Goal: Information Seeking & Learning: Check status

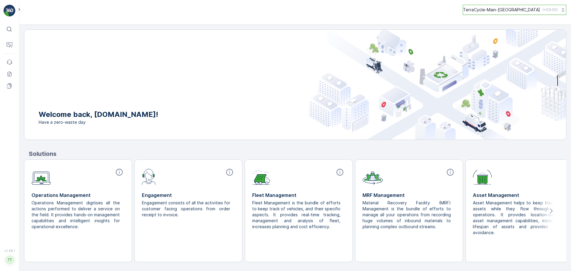
click at [514, 10] on p "TerraCycle-Main-EU" at bounding box center [501, 10] width 77 height 6
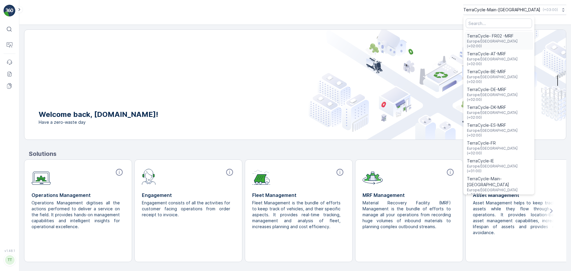
click at [525, 36] on span "TerraCycle- FR02 -MRF" at bounding box center [499, 36] width 64 height 6
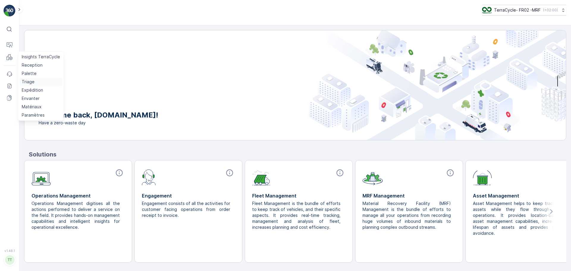
click at [31, 81] on p "Triage" at bounding box center [28, 82] width 13 height 6
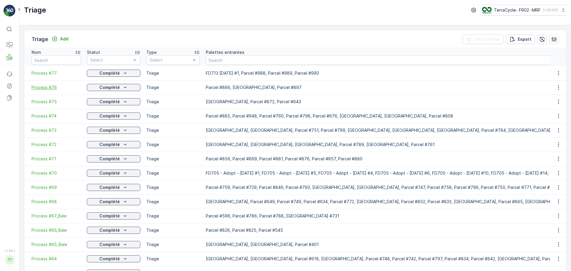
click at [44, 86] on span "Process #76" at bounding box center [56, 87] width 49 height 6
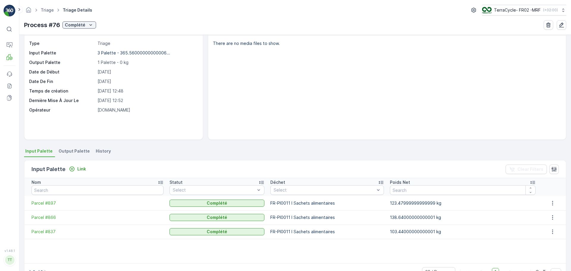
scroll to position [36, 0]
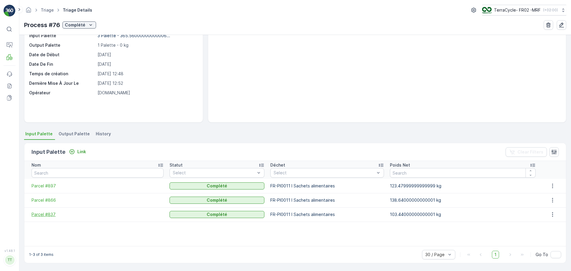
click at [46, 215] on span "Parcel #837" at bounding box center [98, 215] width 132 height 6
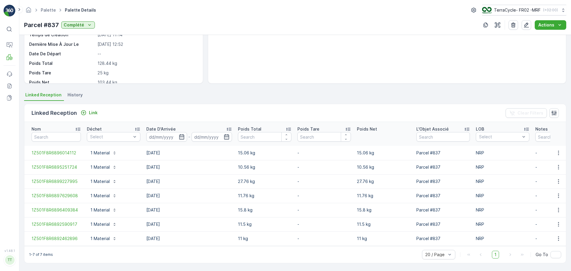
scroll to position [78, 0]
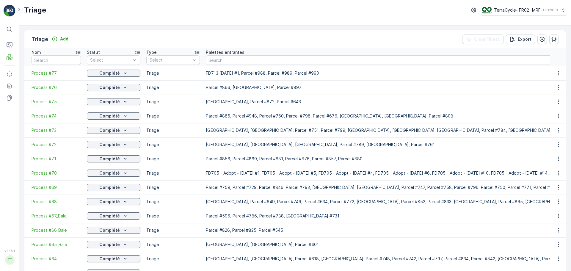
click at [45, 115] on span "Process #74" at bounding box center [56, 116] width 49 height 6
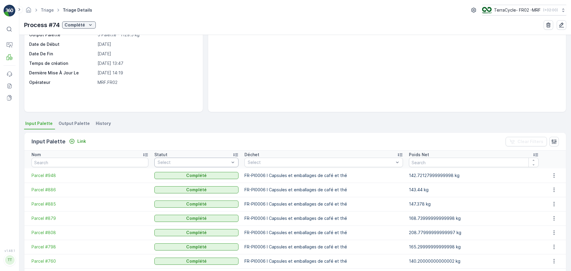
scroll to position [83, 0]
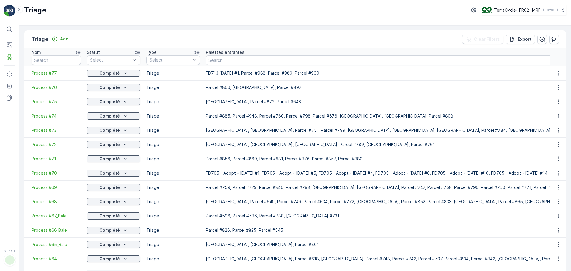
click at [41, 72] on span "Process #77" at bounding box center [56, 73] width 49 height 6
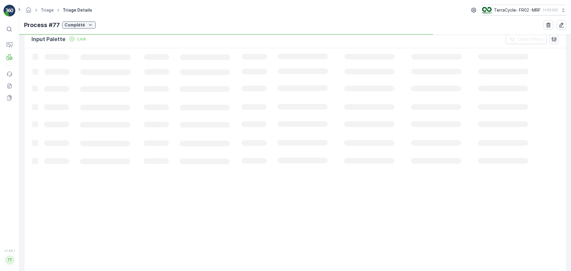
scroll to position [36, 0]
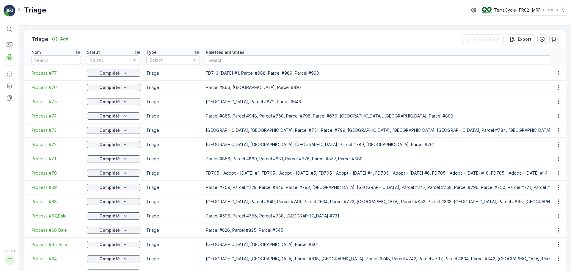
click at [48, 74] on span "Process #77" at bounding box center [56, 73] width 49 height 6
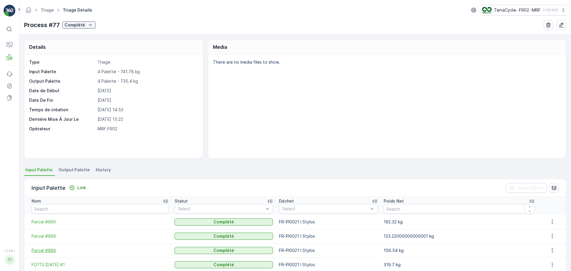
click at [51, 249] on span "Parcel #988" at bounding box center [100, 251] width 137 height 6
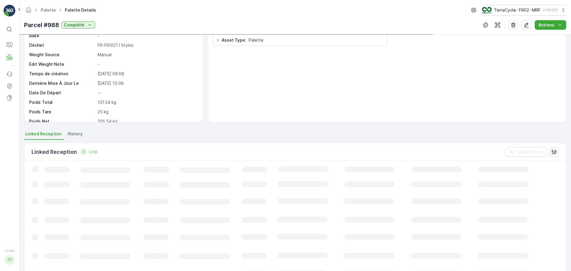
scroll to position [149, 0]
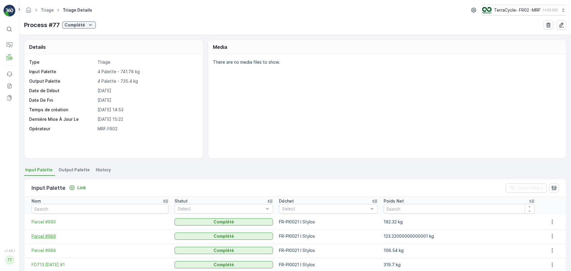
click at [48, 235] on span "Parcel #989" at bounding box center [100, 236] width 137 height 6
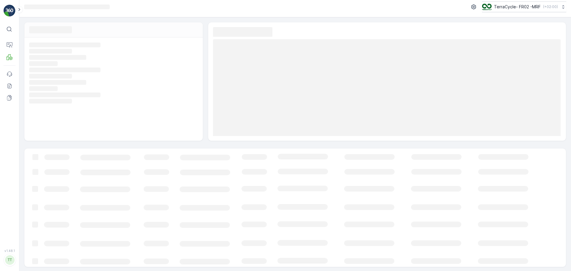
scroll to position [4, 0]
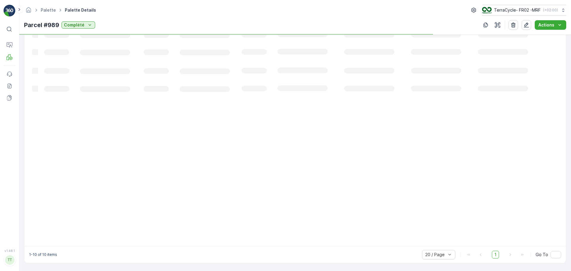
scroll to position [121, 0]
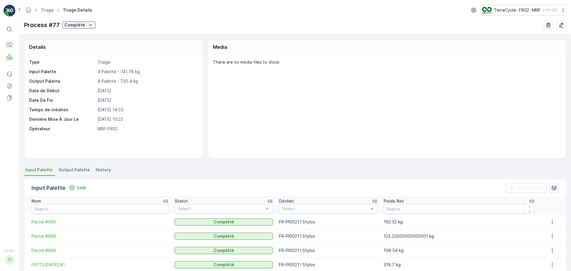
click at [48, 225] on td "Parcel #990" at bounding box center [97, 222] width 147 height 14
click at [47, 224] on span "Parcel #990" at bounding box center [100, 222] width 137 height 6
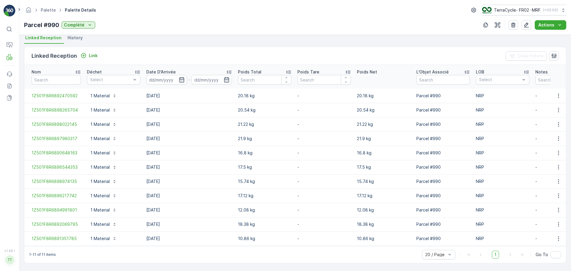
scroll to position [135, 0]
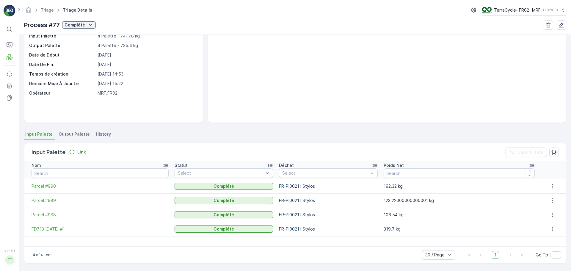
scroll to position [36, 0]
click at [50, 198] on span "Parcel #989" at bounding box center [100, 200] width 137 height 6
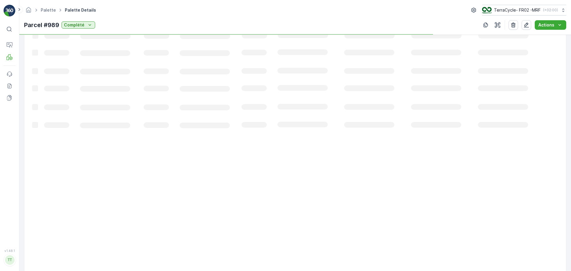
scroll to position [121, 0]
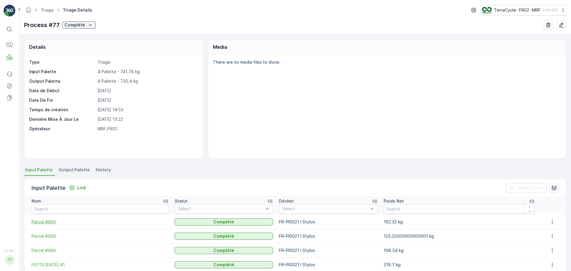
click at [46, 221] on span "Parcel #990" at bounding box center [100, 222] width 137 height 6
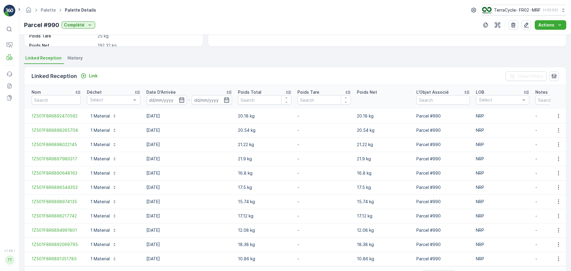
scroll to position [135, 0]
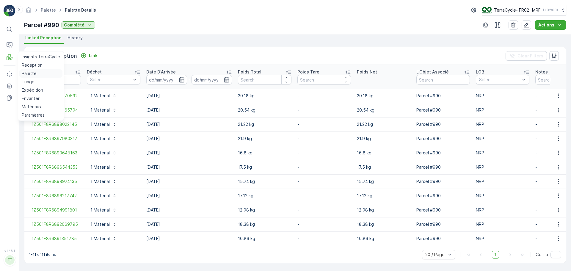
click at [29, 72] on p "Palette" at bounding box center [29, 74] width 15 height 6
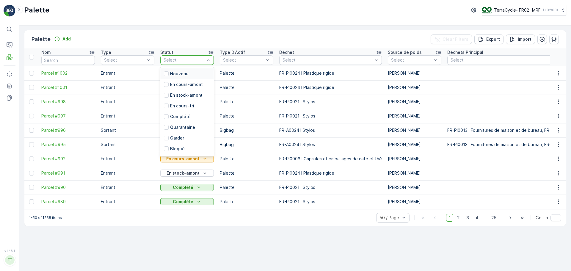
click at [188, 58] on div at bounding box center [184, 60] width 42 height 5
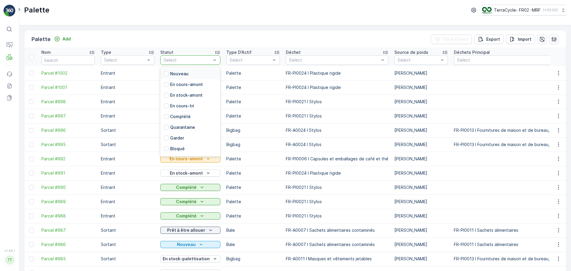
click at [183, 60] on div at bounding box center [187, 60] width 49 height 5
click at [182, 74] on p "Nouveau" at bounding box center [179, 74] width 18 height 6
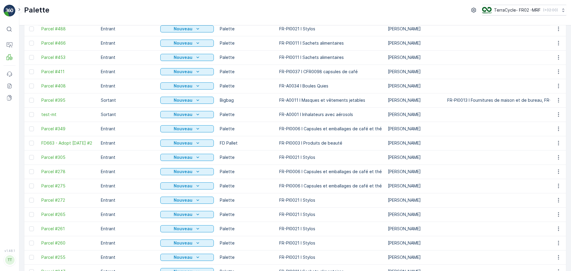
scroll to position [535, 0]
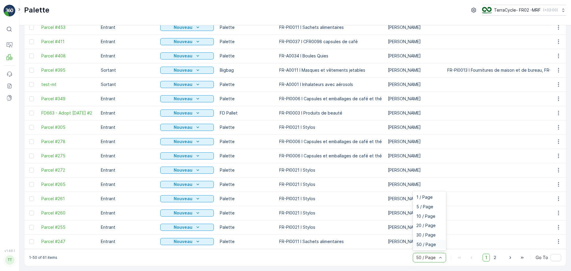
click at [436, 257] on div at bounding box center [427, 257] width 22 height 5
click at [260, 261] on div "1-50 of 61 items 50 / Page 1 2 Go To" at bounding box center [295, 257] width 542 height 17
click at [29, 239] on td at bounding box center [31, 241] width 14 height 14
click at [29, 225] on div at bounding box center [31, 227] width 5 height 5
click at [29, 225] on input "checkbox" at bounding box center [29, 225] width 0 height 0
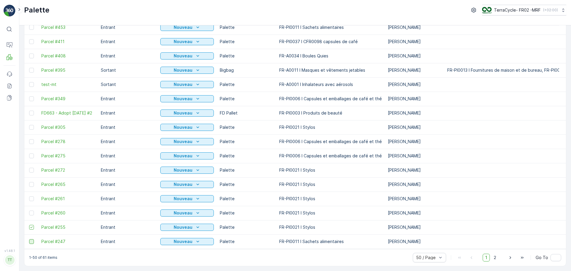
drag, startPoint x: 31, startPoint y: 241, endPoint x: 31, endPoint y: 234, distance: 6.8
click at [31, 240] on div at bounding box center [31, 241] width 5 height 5
click at [29, 239] on input "checkbox" at bounding box center [29, 239] width 0 height 0
click at [31, 213] on td at bounding box center [31, 213] width 14 height 14
click at [31, 211] on div at bounding box center [31, 213] width 5 height 5
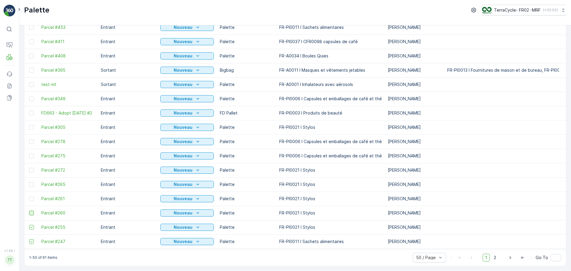
click at [29, 211] on input "checkbox" at bounding box center [29, 211] width 0 height 0
click at [30, 197] on div at bounding box center [31, 198] width 5 height 5
click at [29, 196] on input "checkbox" at bounding box center [29, 196] width 0 height 0
click at [31, 184] on div at bounding box center [31, 184] width 5 height 5
click at [29, 182] on input "checkbox" at bounding box center [29, 182] width 0 height 0
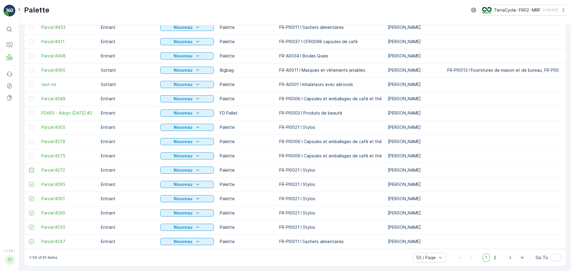
click at [32, 168] on div at bounding box center [31, 170] width 5 height 5
click at [29, 168] on input "checkbox" at bounding box center [29, 168] width 0 height 0
click at [30, 140] on div at bounding box center [31, 141] width 5 height 5
click at [29, 139] on input "checkbox" at bounding box center [29, 139] width 0 height 0
click at [31, 154] on div at bounding box center [31, 156] width 5 height 5
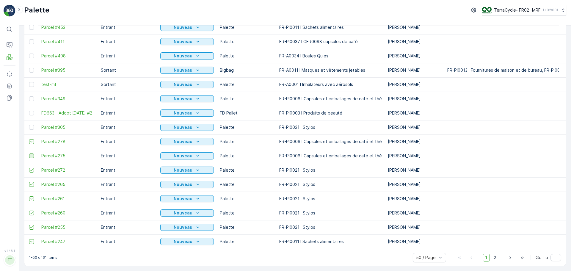
click at [29, 154] on input "checkbox" at bounding box center [29, 154] width 0 height 0
click at [31, 125] on div at bounding box center [31, 127] width 5 height 5
click at [29, 125] on input "checkbox" at bounding box center [29, 125] width 0 height 0
click at [32, 111] on div at bounding box center [31, 113] width 5 height 5
click at [29, 111] on input "checkbox" at bounding box center [29, 111] width 0 height 0
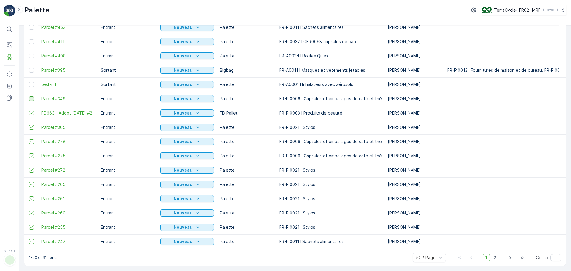
click at [32, 96] on div at bounding box center [31, 98] width 5 height 5
click at [29, 96] on input "checkbox" at bounding box center [29, 96] width 0 height 0
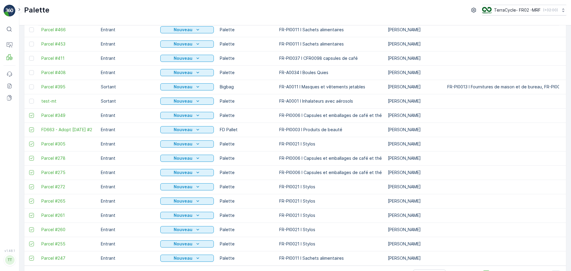
scroll to position [505, 0]
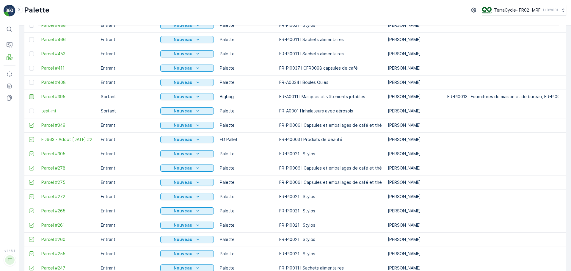
click at [31, 97] on div at bounding box center [31, 96] width 5 height 5
click at [29, 94] on input "checkbox" at bounding box center [29, 94] width 0 height 0
click at [31, 82] on div at bounding box center [31, 82] width 5 height 5
click at [29, 80] on input "checkbox" at bounding box center [29, 80] width 0 height 0
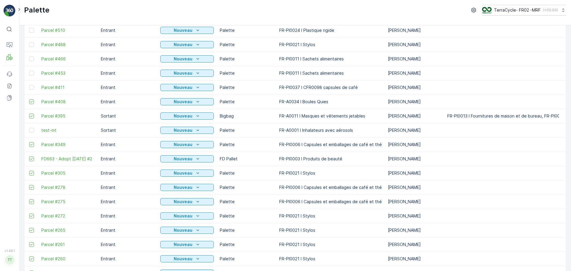
scroll to position [475, 0]
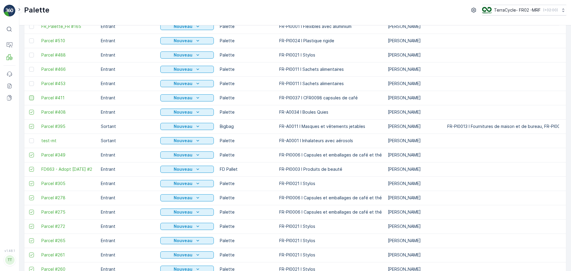
click at [32, 98] on div at bounding box center [31, 97] width 5 height 5
click at [29, 95] on input "checkbox" at bounding box center [29, 95] width 0 height 0
click at [29, 84] on td at bounding box center [31, 83] width 14 height 14
click at [32, 67] on div at bounding box center [31, 69] width 5 height 5
click at [29, 67] on input "checkbox" at bounding box center [29, 67] width 0 height 0
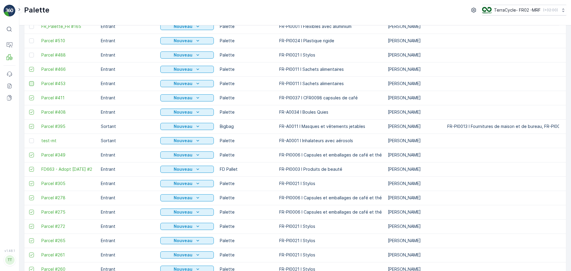
click at [31, 85] on div at bounding box center [31, 83] width 5 height 5
click at [29, 81] on input "checkbox" at bounding box center [29, 81] width 0 height 0
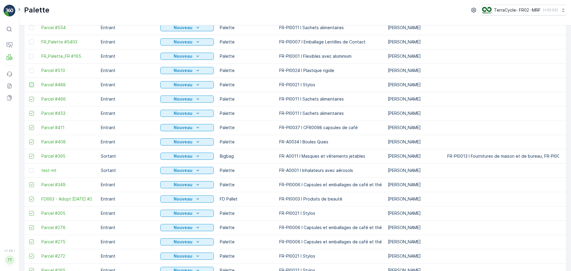
click at [30, 85] on div at bounding box center [31, 84] width 5 height 5
click at [29, 82] on input "checkbox" at bounding box center [29, 82] width 0 height 0
click at [32, 72] on div at bounding box center [31, 70] width 5 height 5
click at [29, 68] on input "checkbox" at bounding box center [29, 68] width 0 height 0
click at [30, 56] on div at bounding box center [31, 56] width 5 height 5
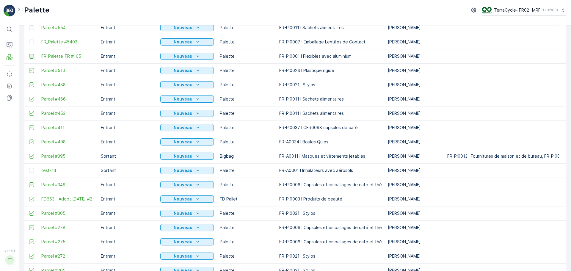
click at [29, 54] on input "checkbox" at bounding box center [29, 54] width 0 height 0
drag, startPoint x: 31, startPoint y: 43, endPoint x: 31, endPoint y: 53, distance: 9.8
click at [31, 43] on div at bounding box center [31, 42] width 5 height 5
click at [29, 40] on input "checkbox" at bounding box center [29, 40] width 0 height 0
click at [31, 57] on icon at bounding box center [31, 56] width 4 height 4
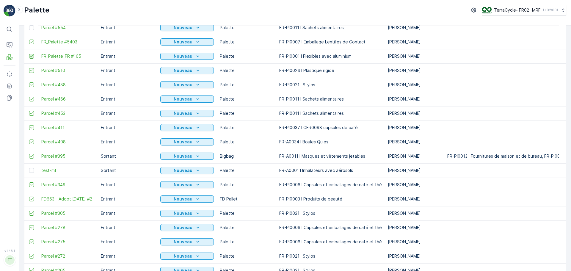
click at [29, 54] on input "checkbox" at bounding box center [29, 54] width 0 height 0
click at [31, 42] on icon at bounding box center [31, 42] width 2 height 2
click at [29, 40] on input "checkbox" at bounding box center [29, 40] width 0 height 0
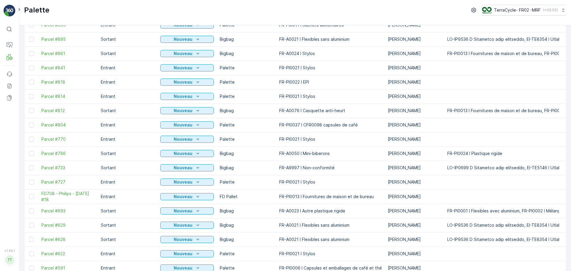
scroll to position [0, 0]
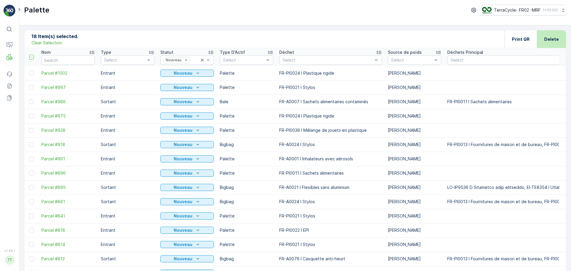
click at [554, 40] on p "Delete" at bounding box center [551, 39] width 15 height 6
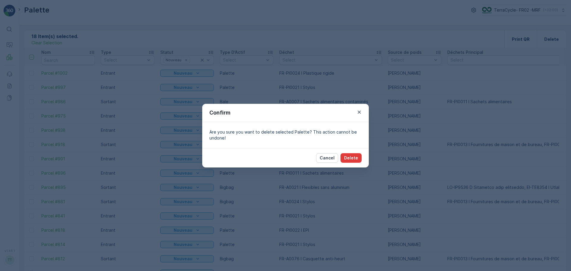
click at [348, 156] on p "Delete" at bounding box center [351, 158] width 14 height 6
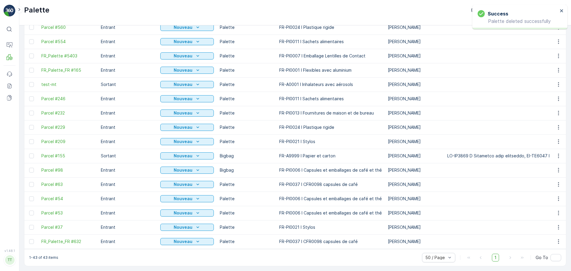
scroll to position [435, 0]
click at [33, 226] on div at bounding box center [31, 227] width 5 height 5
click at [29, 225] on input "checkbox" at bounding box center [29, 225] width 0 height 0
click at [32, 211] on div at bounding box center [31, 213] width 5 height 5
click at [29, 211] on input "checkbox" at bounding box center [29, 211] width 0 height 0
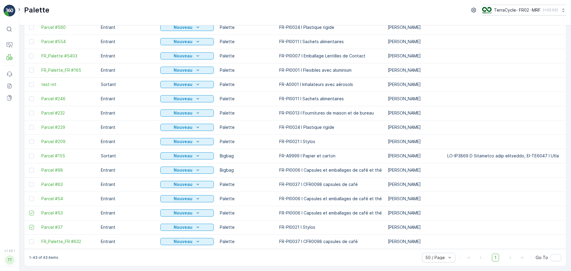
click at [30, 199] on td at bounding box center [31, 199] width 14 height 14
click at [31, 182] on div at bounding box center [31, 184] width 5 height 5
click at [29, 182] on input "checkbox" at bounding box center [29, 182] width 0 height 0
drag, startPoint x: 30, startPoint y: 199, endPoint x: 32, endPoint y: 190, distance: 9.7
click at [30, 198] on td at bounding box center [31, 199] width 14 height 14
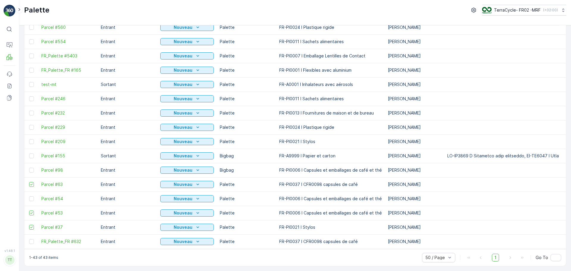
click at [31, 198] on td at bounding box center [31, 199] width 14 height 14
click at [31, 196] on div at bounding box center [31, 198] width 5 height 5
click at [29, 196] on input "checkbox" at bounding box center [29, 196] width 0 height 0
drag, startPoint x: 30, startPoint y: 168, endPoint x: 29, endPoint y: 162, distance: 6.6
click at [29, 168] on div at bounding box center [31, 170] width 5 height 5
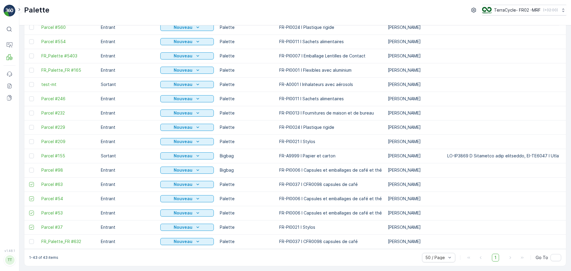
click at [29, 168] on input "checkbox" at bounding box center [29, 168] width 0 height 0
click at [29, 154] on div at bounding box center [31, 156] width 5 height 5
click at [29, 154] on input "checkbox" at bounding box center [29, 154] width 0 height 0
click at [34, 140] on div at bounding box center [32, 141] width 6 height 5
click at [29, 139] on input "checkbox" at bounding box center [29, 139] width 0 height 0
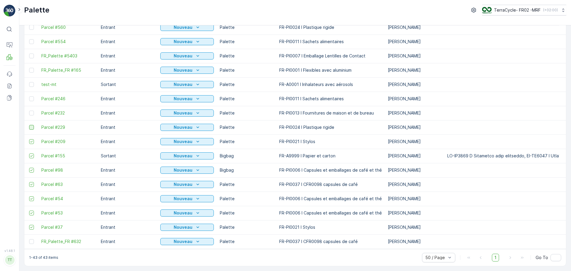
click at [32, 125] on div at bounding box center [31, 127] width 5 height 5
click at [29, 125] on input "checkbox" at bounding box center [29, 125] width 0 height 0
drag, startPoint x: 30, startPoint y: 111, endPoint x: 31, endPoint y: 104, distance: 7.8
click at [30, 111] on div at bounding box center [31, 113] width 5 height 5
click at [29, 111] on input "checkbox" at bounding box center [29, 111] width 0 height 0
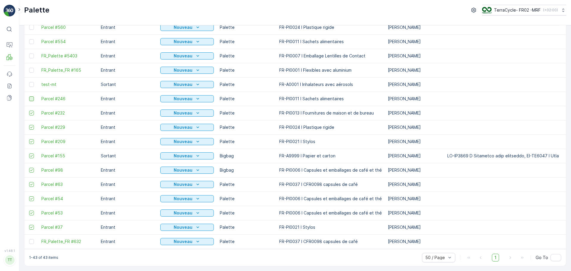
click at [32, 96] on div at bounding box center [31, 98] width 5 height 5
click at [29, 96] on input "checkbox" at bounding box center [29, 96] width 0 height 0
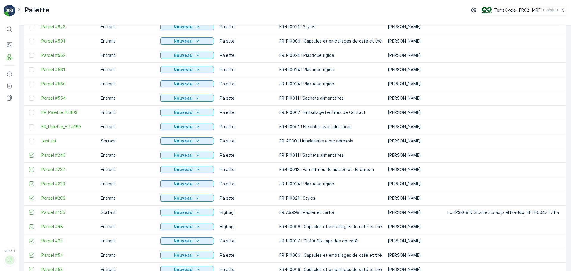
scroll to position [345, 0]
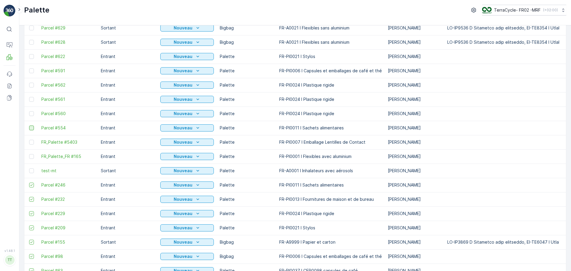
click at [31, 128] on div at bounding box center [31, 128] width 5 height 5
click at [29, 126] on input "checkbox" at bounding box center [29, 126] width 0 height 0
click at [29, 114] on div at bounding box center [31, 113] width 5 height 5
click at [29, 111] on input "checkbox" at bounding box center [29, 111] width 0 height 0
click at [31, 98] on div at bounding box center [31, 99] width 5 height 5
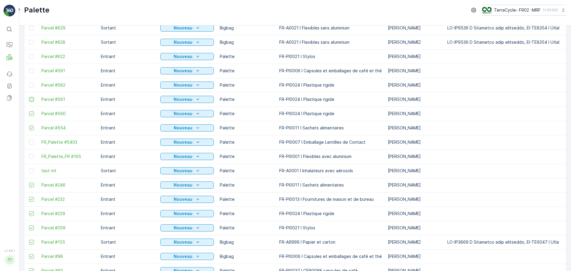
click at [29, 97] on input "checkbox" at bounding box center [29, 97] width 0 height 0
click at [31, 85] on div at bounding box center [31, 85] width 5 height 5
click at [29, 83] on input "checkbox" at bounding box center [29, 83] width 0 height 0
click at [31, 71] on div at bounding box center [31, 70] width 5 height 5
click at [29, 68] on input "checkbox" at bounding box center [29, 68] width 0 height 0
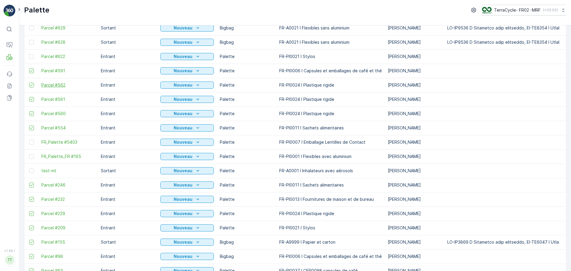
scroll to position [316, 0]
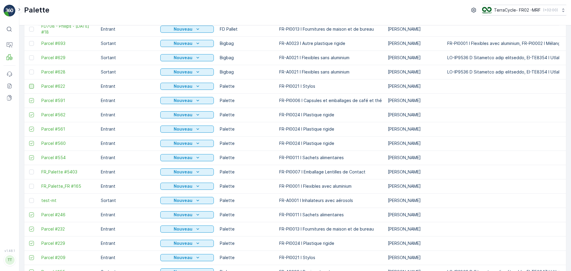
click at [31, 88] on div at bounding box center [31, 86] width 5 height 5
click at [29, 84] on input "checkbox" at bounding box center [29, 84] width 0 height 0
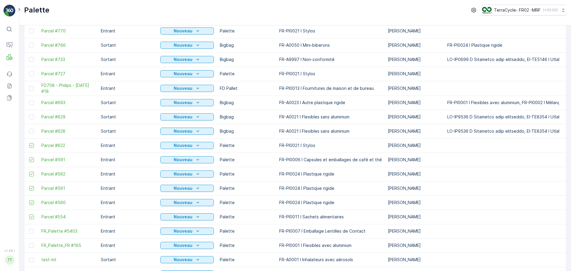
scroll to position [256, 0]
click at [31, 130] on div at bounding box center [31, 131] width 5 height 5
click at [29, 129] on input "checkbox" at bounding box center [29, 129] width 0 height 0
click at [31, 118] on div at bounding box center [31, 117] width 5 height 5
click at [29, 115] on input "checkbox" at bounding box center [29, 115] width 0 height 0
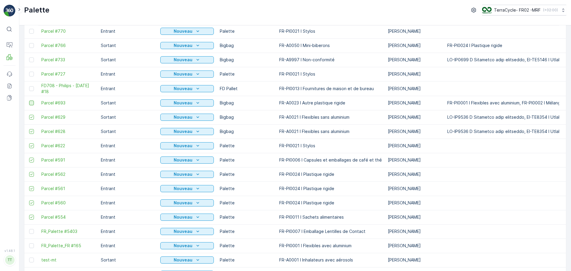
click at [32, 102] on div at bounding box center [31, 103] width 5 height 5
click at [29, 101] on input "checkbox" at bounding box center [29, 101] width 0 height 0
click at [34, 88] on div at bounding box center [32, 88] width 6 height 5
click at [29, 86] on input "checkbox" at bounding box center [29, 86] width 0 height 0
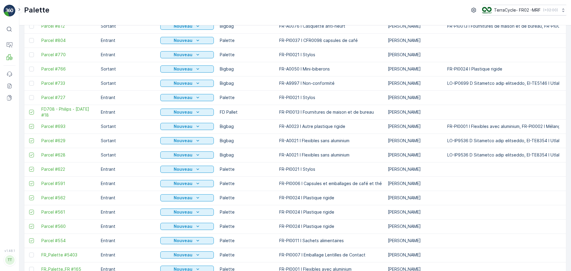
scroll to position [197, 0]
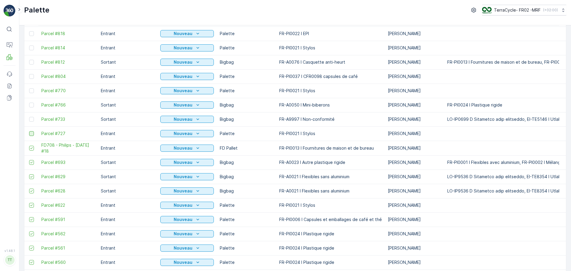
click at [29, 132] on div at bounding box center [31, 133] width 5 height 5
click at [29, 131] on input "checkbox" at bounding box center [29, 131] width 0 height 0
click at [31, 120] on div at bounding box center [31, 119] width 5 height 5
click at [29, 117] on input "checkbox" at bounding box center [29, 117] width 0 height 0
click at [29, 105] on div at bounding box center [31, 105] width 5 height 5
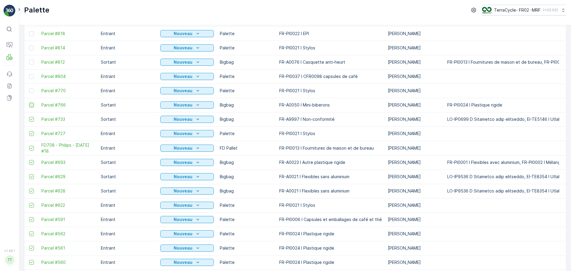
click at [29, 103] on input "checkbox" at bounding box center [29, 103] width 0 height 0
click at [28, 92] on td at bounding box center [31, 91] width 14 height 14
drag, startPoint x: 32, startPoint y: 76, endPoint x: 33, endPoint y: 84, distance: 8.6
click at [32, 76] on div at bounding box center [31, 76] width 5 height 5
click at [29, 74] on input "checkbox" at bounding box center [29, 74] width 0 height 0
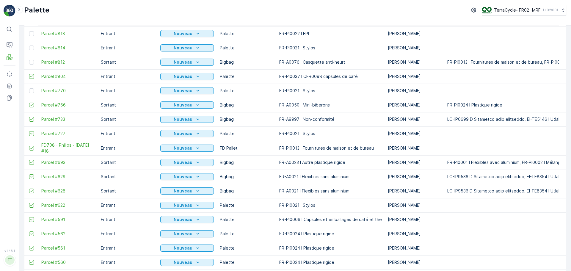
click at [30, 95] on td at bounding box center [31, 91] width 14 height 14
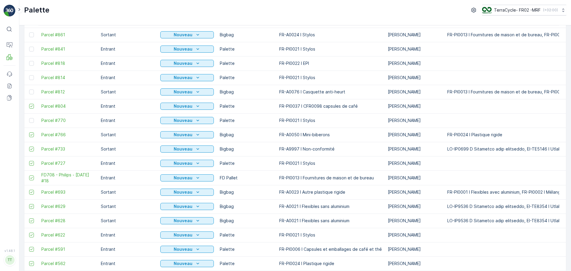
drag, startPoint x: 31, startPoint y: 121, endPoint x: 32, endPoint y: 112, distance: 8.7
click at [31, 121] on div at bounding box center [31, 120] width 5 height 5
click at [29, 118] on input "checkbox" at bounding box center [29, 118] width 0 height 0
click at [31, 93] on div at bounding box center [31, 92] width 5 height 5
click at [29, 90] on input "checkbox" at bounding box center [29, 90] width 0 height 0
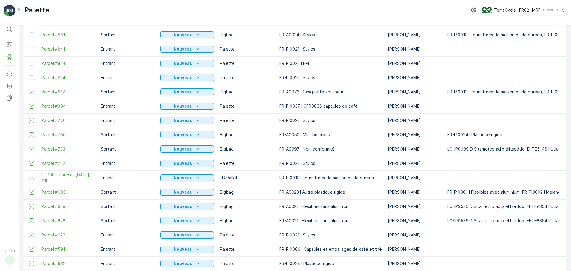
scroll to position [137, 0]
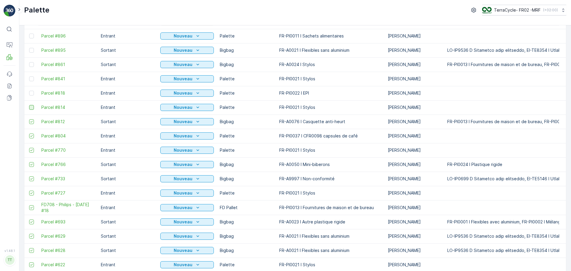
click at [31, 105] on div at bounding box center [31, 107] width 5 height 5
click at [29, 105] on input "checkbox" at bounding box center [29, 105] width 0 height 0
click at [29, 92] on div at bounding box center [31, 93] width 5 height 5
click at [29, 91] on input "checkbox" at bounding box center [29, 91] width 0 height 0
click at [31, 79] on div at bounding box center [31, 78] width 5 height 5
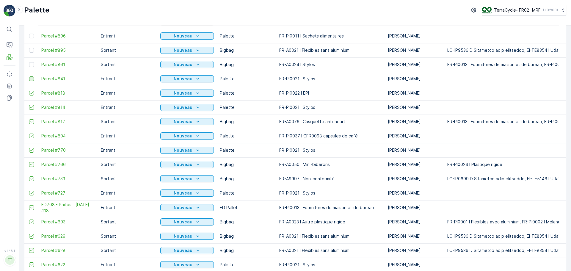
click at [29, 76] on input "checkbox" at bounding box center [29, 76] width 0 height 0
drag, startPoint x: 33, startPoint y: 65, endPoint x: 33, endPoint y: 54, distance: 11.0
click at [33, 65] on div at bounding box center [31, 64] width 5 height 5
click at [29, 62] on input "checkbox" at bounding box center [29, 62] width 0 height 0
click at [32, 51] on div at bounding box center [31, 50] width 5 height 5
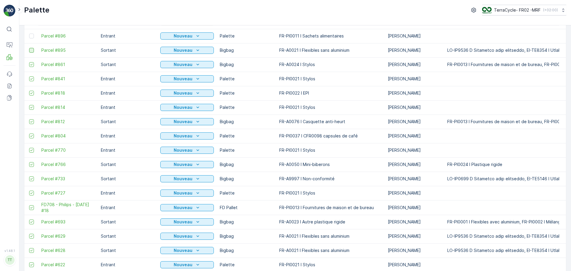
click at [29, 48] on input "checkbox" at bounding box center [29, 48] width 0 height 0
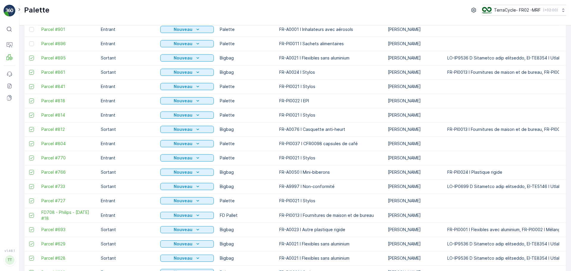
scroll to position [107, 0]
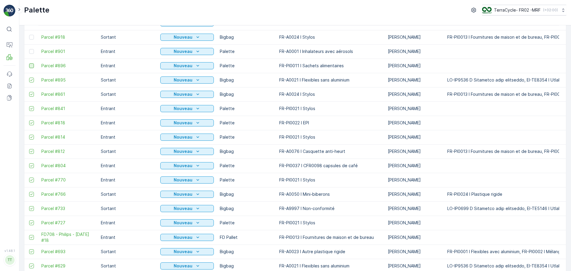
click at [30, 65] on div at bounding box center [31, 65] width 5 height 5
click at [29, 63] on input "checkbox" at bounding box center [29, 63] width 0 height 0
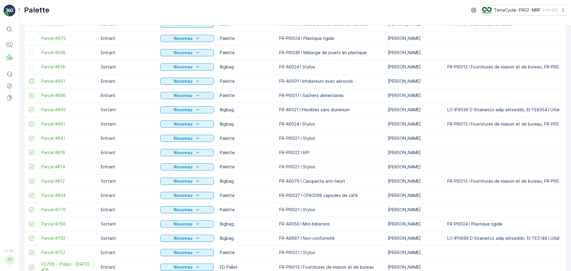
click at [30, 81] on div at bounding box center [31, 81] width 5 height 5
click at [29, 79] on input "checkbox" at bounding box center [29, 79] width 0 height 0
click at [30, 66] on div at bounding box center [31, 67] width 5 height 5
click at [29, 65] on input "checkbox" at bounding box center [29, 65] width 0 height 0
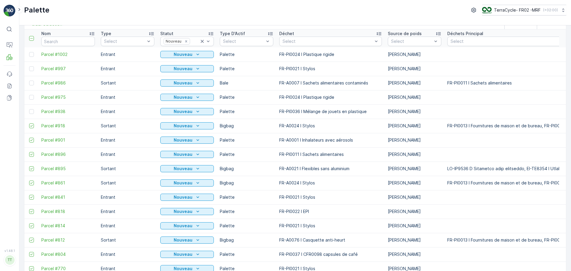
scroll to position [18, 0]
click at [31, 100] on div at bounding box center [31, 97] width 5 height 5
click at [29, 95] on input "checkbox" at bounding box center [29, 95] width 0 height 0
click at [31, 109] on td at bounding box center [31, 112] width 14 height 14
click at [31, 112] on div at bounding box center [31, 112] width 5 height 5
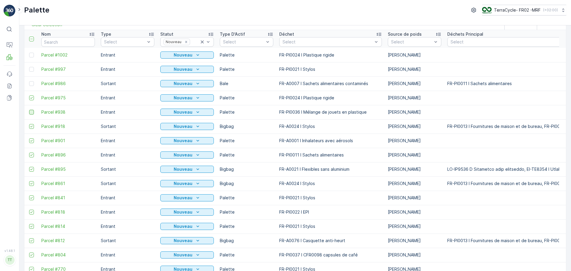
click at [29, 110] on input "checkbox" at bounding box center [29, 110] width 0 height 0
click at [32, 84] on div at bounding box center [31, 83] width 5 height 5
click at [29, 81] on input "checkbox" at bounding box center [29, 81] width 0 height 0
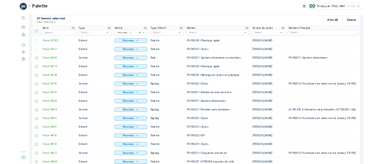
scroll to position [0, 0]
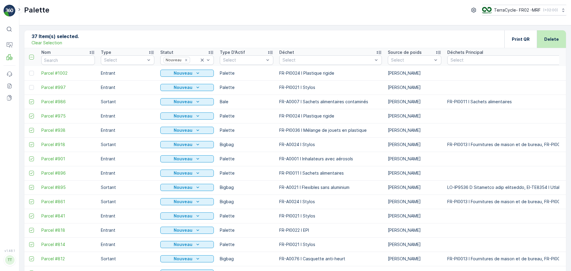
click at [551, 40] on p "Delete" at bounding box center [551, 39] width 15 height 6
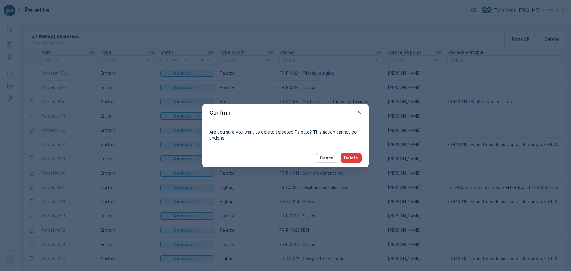
click at [356, 158] on p "Delete" at bounding box center [351, 158] width 14 height 6
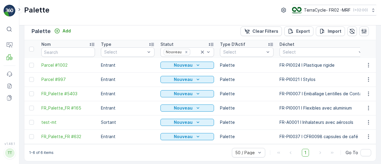
scroll to position [12, 0]
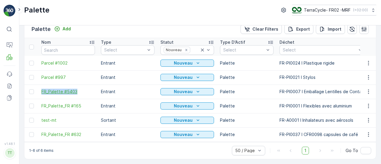
drag, startPoint x: 38, startPoint y: 89, endPoint x: 90, endPoint y: 90, distance: 52.1
copy span "FR_Palette #5403"
drag, startPoint x: 39, startPoint y: 102, endPoint x: 91, endPoint y: 104, distance: 52.7
click at [91, 104] on td "FR_Palette_FR #165" at bounding box center [68, 106] width 60 height 14
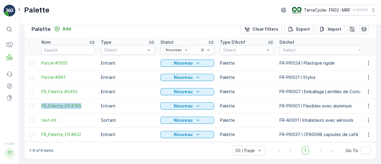
copy span "FR_Palette_FR #165"
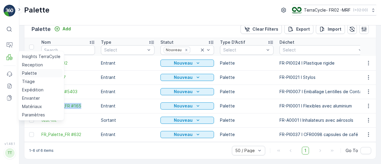
click at [29, 72] on p "Palette" at bounding box center [29, 73] width 15 height 6
click at [33, 73] on p "Palette" at bounding box center [29, 73] width 15 height 6
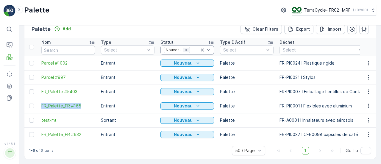
click at [186, 48] on icon "Remove Nouveau" at bounding box center [186, 50] width 4 height 4
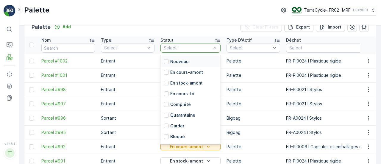
click at [179, 46] on div at bounding box center [187, 48] width 49 height 5
click at [303, 48] on div at bounding box center [334, 48] width 91 height 5
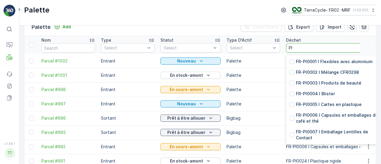
type input "P"
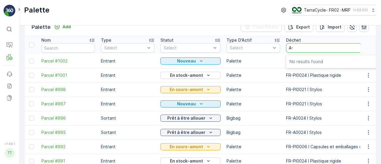
type input "A"
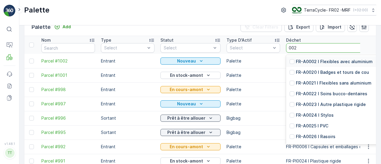
type input "0024"
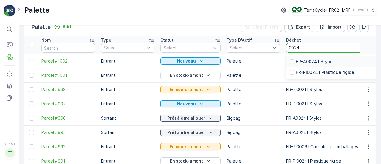
click at [328, 61] on p "FR-A0024 I Stylos" at bounding box center [315, 62] width 38 height 6
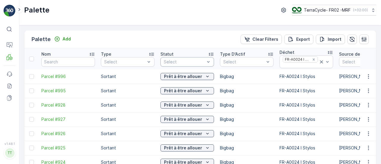
click at [194, 62] on div at bounding box center [184, 62] width 42 height 5
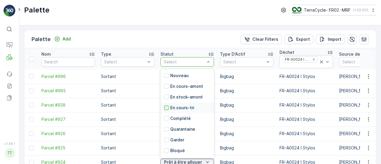
click at [167, 107] on div at bounding box center [166, 107] width 5 height 5
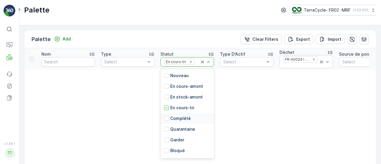
scroll to position [58, 0]
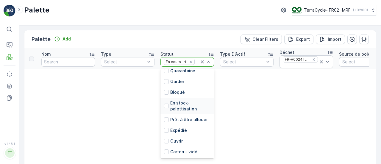
click at [187, 107] on p "En stock-palettisation" at bounding box center [190, 106] width 40 height 12
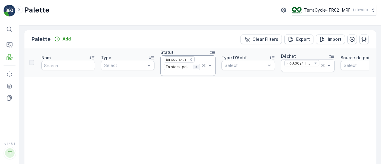
click at [197, 67] on icon "Remove En stock-palettisation" at bounding box center [196, 67] width 4 height 4
click at [190, 59] on icon "Remove En cours-tri" at bounding box center [191, 59] width 2 height 2
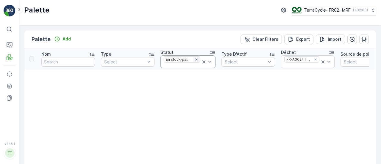
click at [194, 58] on icon "Remove En stock-palettisation" at bounding box center [196, 59] width 4 height 4
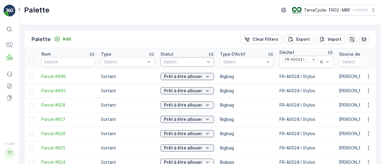
click at [187, 57] on div "Select" at bounding box center [187, 62] width 54 height 10
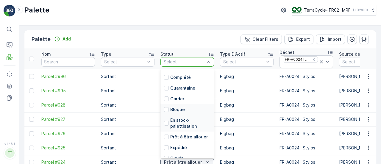
scroll to position [58, 0]
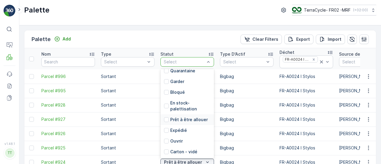
click at [193, 118] on p "Prêt à être allouer" at bounding box center [188, 120] width 37 height 6
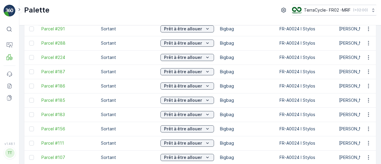
scroll to position [358, 0]
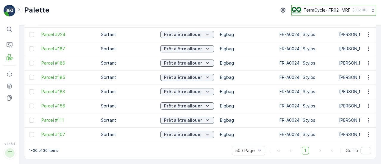
click at [317, 14] on button "TerraCycle- FR02 -MRF ( +02:00 )" at bounding box center [333, 10] width 85 height 11
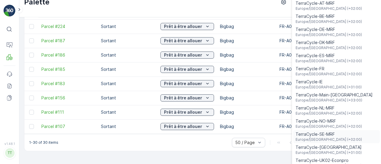
scroll to position [14, 0]
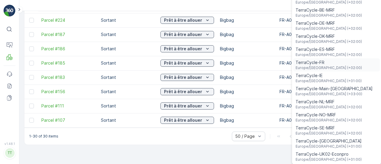
click at [308, 66] on span "Europe/Paris (+02:00)" at bounding box center [328, 67] width 66 height 5
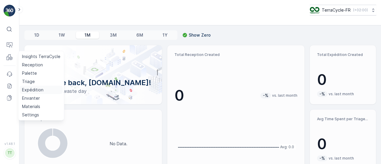
click at [30, 88] on p "Expédition" at bounding box center [32, 90] width 21 height 6
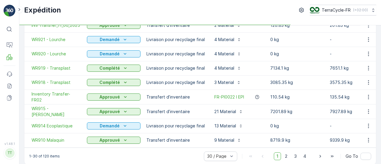
scroll to position [69, 0]
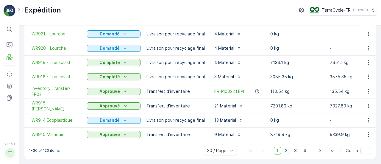
click at [287, 151] on span "2" at bounding box center [286, 151] width 8 height 8
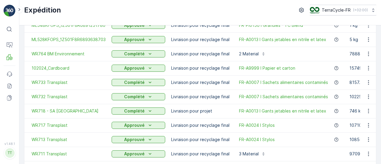
scroll to position [355, 0]
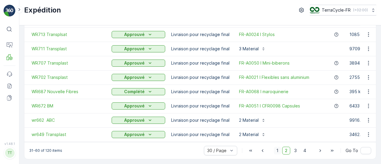
click at [279, 150] on span "1" at bounding box center [277, 151] width 7 height 8
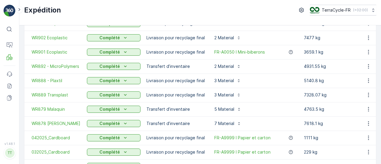
scroll to position [206, 0]
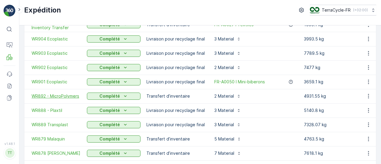
click at [62, 95] on span "WR892 - MicroPolymers" at bounding box center [56, 96] width 49 height 6
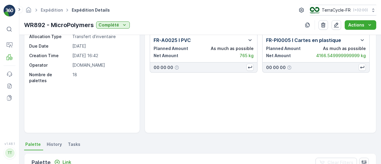
scroll to position [30, 0]
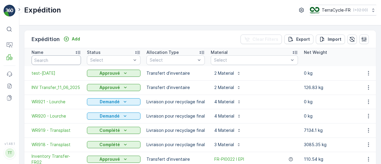
click at [58, 60] on input "text" at bounding box center [56, 60] width 49 height 10
type input "micro"
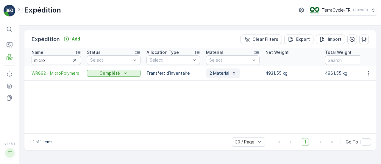
click at [226, 74] on p "2 Material" at bounding box center [219, 73] width 20 height 6
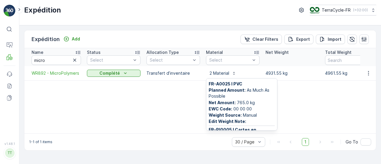
click at [277, 104] on div "Name micro Status Select Allocation Type Select Material Select Net Weight Tota…" at bounding box center [199, 90] width 351 height 85
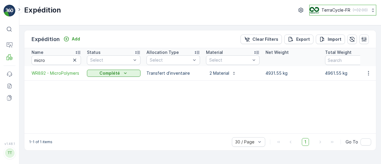
click at [361, 7] on div "TerraCycle-FR ( +02:00 )" at bounding box center [338, 10] width 58 height 7
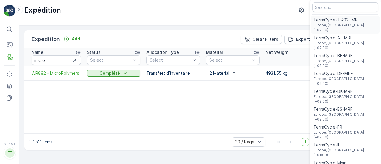
click at [343, 21] on span "TerraCycle- FR02 -MRF" at bounding box center [345, 20] width 64 height 6
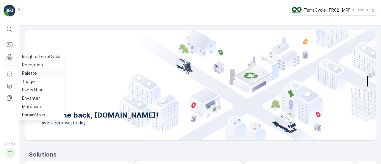
click at [31, 74] on p "Palette" at bounding box center [29, 73] width 15 height 6
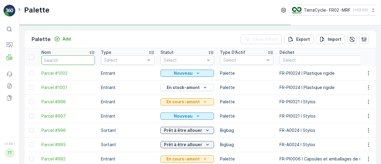
click at [54, 60] on input "text" at bounding box center [68, 60] width 54 height 10
type input "F"
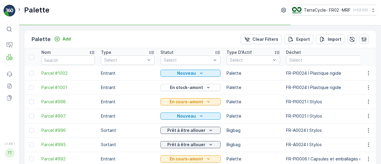
type input "FR"
click at [60, 60] on input "FR" at bounding box center [68, 60] width 54 height 10
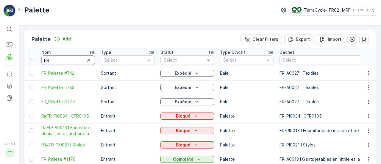
click at [59, 60] on input "FR" at bounding box center [68, 60] width 54 height 10
type input "FR-"
click at [63, 62] on input "FR" at bounding box center [68, 60] width 54 height 10
type input "FR_"
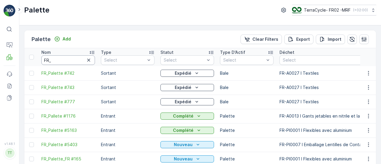
click at [61, 62] on input "FR_" at bounding box center [68, 60] width 54 height 10
type input "FR_Palette_"
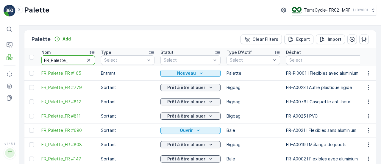
click at [79, 58] on input "FR_Palette_" at bounding box center [68, 60] width 54 height 10
type input "FR_Palette_FR"
click at [76, 60] on input "FR_Palette_FR" at bounding box center [68, 60] width 54 height 10
type input "FR_Palette_FR"
click at [76, 54] on div "Nom" at bounding box center [68, 52] width 54 height 6
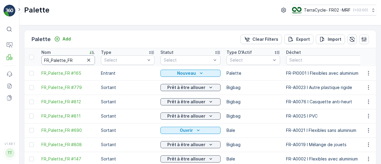
click at [80, 60] on input "FR_Palette_FR" at bounding box center [68, 60] width 54 height 10
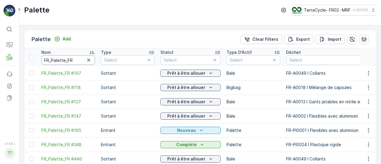
click at [80, 59] on input "FR_Palette_FR" at bounding box center [68, 60] width 54 height 10
type input "FR_Palette_FR #"
type input "FR_Palette_FR #7"
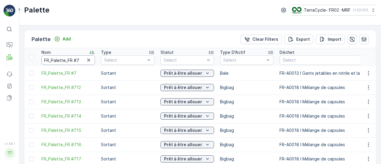
click at [80, 61] on input "FR_Palette_FR #7" at bounding box center [68, 60] width 54 height 10
type input "FR_Palette_FR #756"
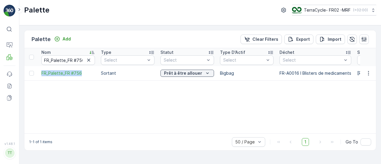
drag, startPoint x: 45, startPoint y: 74, endPoint x: 95, endPoint y: 75, distance: 49.7
copy span "FR_Palette_FR #756"
click at [83, 60] on input "FR_Palette_FR #756" at bounding box center [68, 60] width 54 height 10
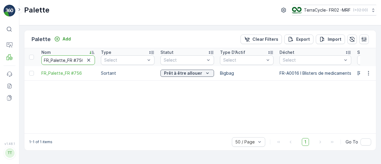
drag, startPoint x: 80, startPoint y: 59, endPoint x: 84, endPoint y: 60, distance: 4.3
click at [84, 60] on input "FR_Palette_FR #756" at bounding box center [68, 60] width 54 height 10
type input "FR_Palette_FR #759"
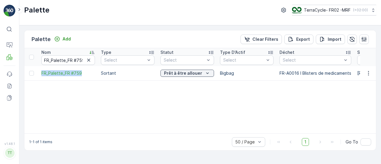
drag, startPoint x: 38, startPoint y: 72, endPoint x: 97, endPoint y: 73, distance: 58.3
copy span "FR_Palette_FR #759"
click at [82, 59] on input "FR_Palette_FR #759" at bounding box center [68, 60] width 54 height 10
click at [82, 61] on input "FR_Palette_FR #759" at bounding box center [68, 60] width 54 height 10
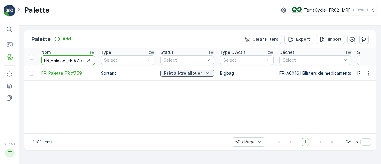
click at [82, 60] on input "FR_Palette_FR #759" at bounding box center [68, 60] width 54 height 10
click at [83, 60] on input "FR_Palette_FR #759" at bounding box center [68, 60] width 54 height 10
type input "FR_Palette_FR #755"
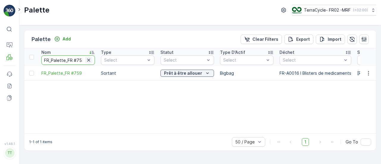
scroll to position [0, 0]
drag, startPoint x: 38, startPoint y: 71, endPoint x: 98, endPoint y: 73, distance: 60.1
copy span "FR_Palette_FR #755"
click at [68, 59] on input "FR_Palette_FR #755" at bounding box center [68, 60] width 54 height 10
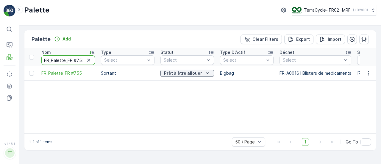
click at [68, 59] on input "FR_Palette_FR #755" at bounding box center [68, 60] width 54 height 10
click at [292, 60] on div at bounding box center [312, 60] width 60 height 5
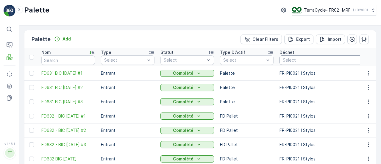
click at [297, 58] on div at bounding box center [323, 60] width 83 height 5
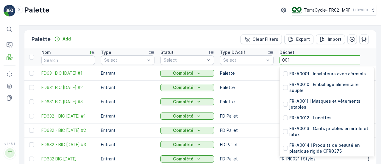
type input "0016"
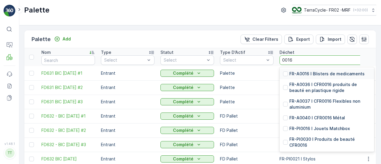
click at [320, 73] on p "FR-A0016 I Blisters de medicaments" at bounding box center [326, 74] width 75 height 6
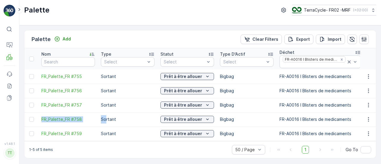
drag, startPoint x: 37, startPoint y: 116, endPoint x: 107, endPoint y: 121, distance: 69.8
click at [112, 124] on td "Sortant" at bounding box center [128, 119] width 60 height 14
drag, startPoint x: 37, startPoint y: 115, endPoint x: 83, endPoint y: 118, distance: 45.9
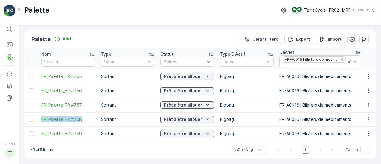
copy span "FR_Palette_FR #758"
drag, startPoint x: 39, startPoint y: 103, endPoint x: 85, endPoint y: 108, distance: 46.3
click at [85, 108] on td "FR_Palette_FR #757" at bounding box center [68, 105] width 60 height 14
copy span "FR_Palette_FR #757"
